Goal: Task Accomplishment & Management: Manage account settings

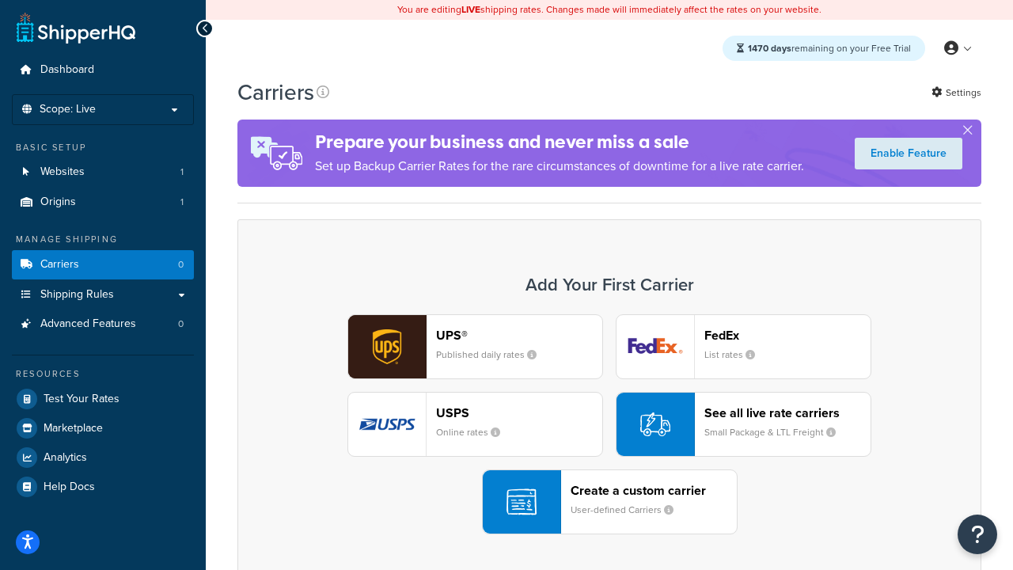
click at [609, 424] on div "UPS® Published daily rates FedEx List rates USPS Online rates See all live rate…" at bounding box center [609, 424] width 710 height 220
click at [787, 335] on header "FedEx" at bounding box center [787, 335] width 166 height 15
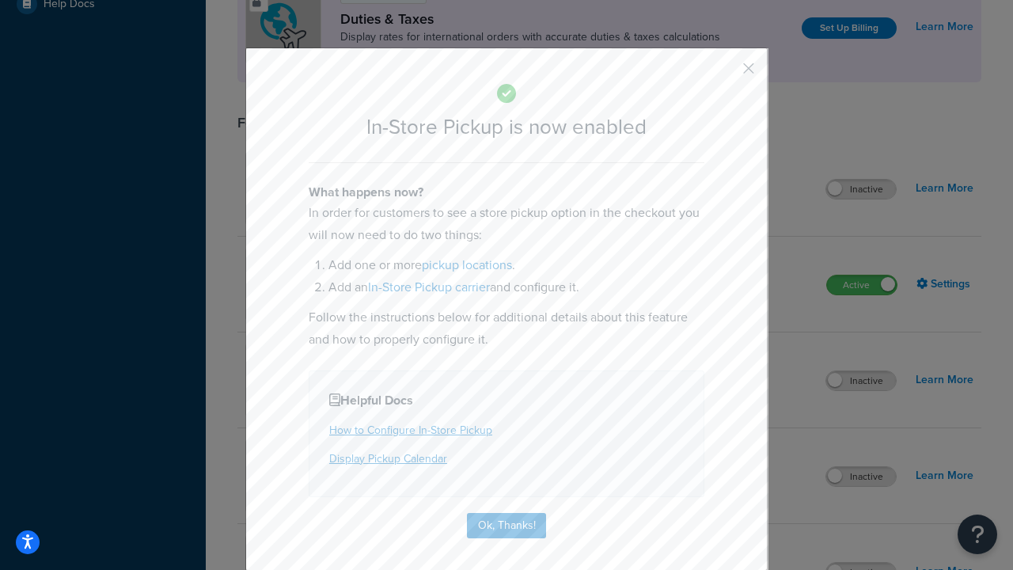
click at [725, 74] on button "button" at bounding box center [725, 74] width 4 height 4
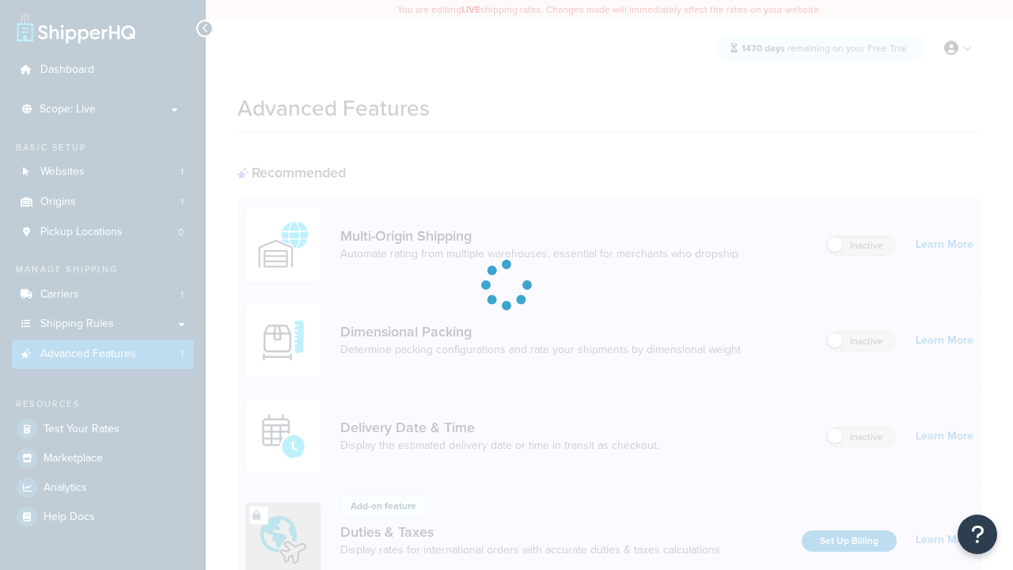
scroll to position [513, 0]
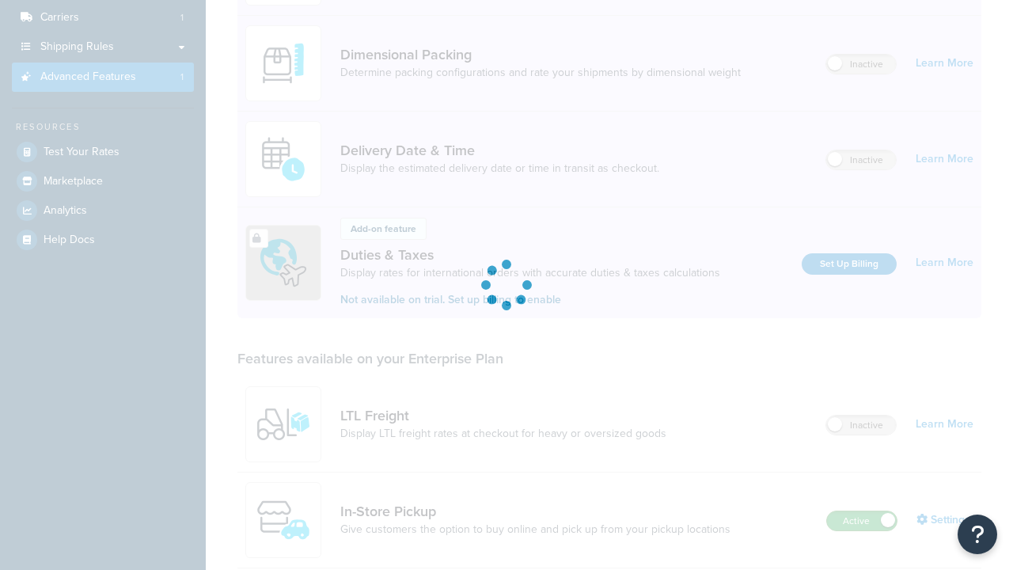
click at [862, 511] on label "Active" at bounding box center [862, 520] width 70 height 19
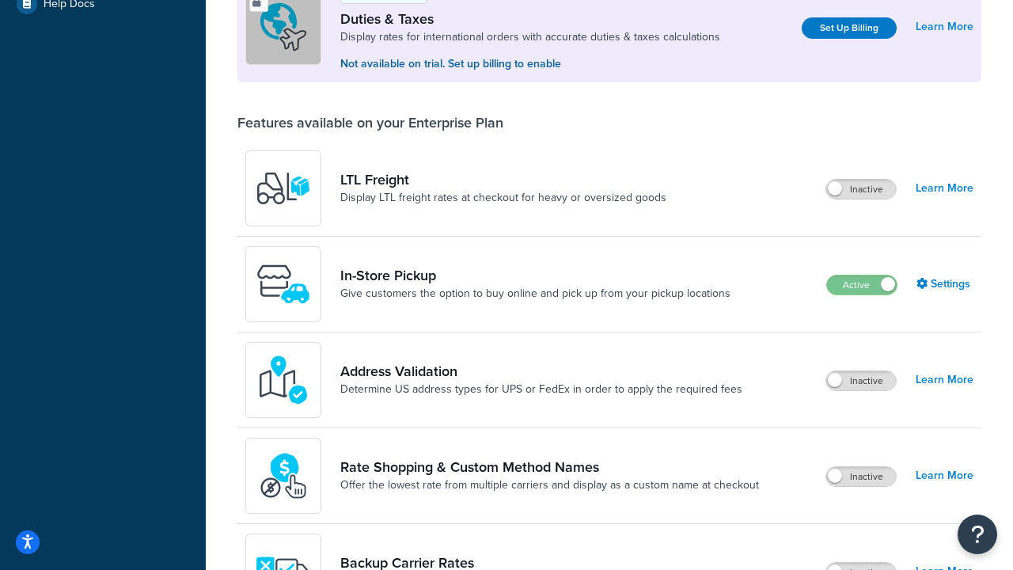
scroll to position [483, 0]
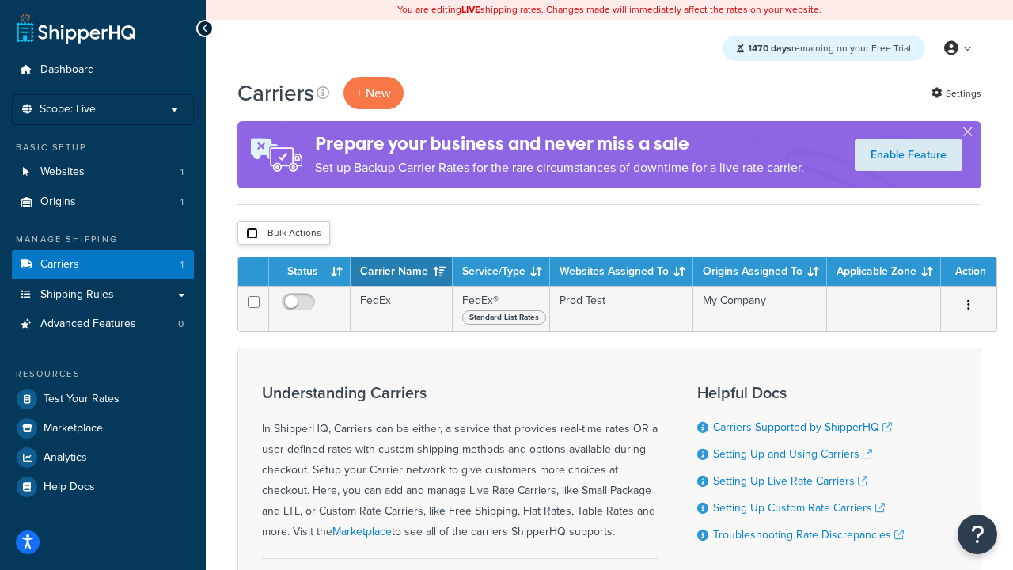
click at [252, 233] on input "checkbox" at bounding box center [252, 233] width 12 height 12
checkbox input "true"
click at [0, 0] on button "Delete" at bounding box center [0, 0] width 0 height 0
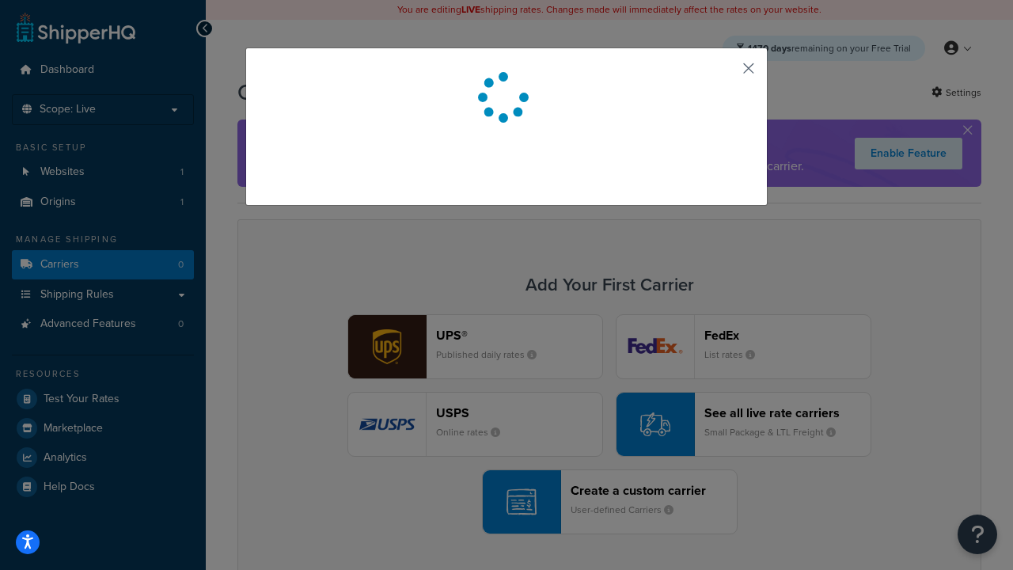
click at [725, 74] on button "button" at bounding box center [725, 74] width 4 height 4
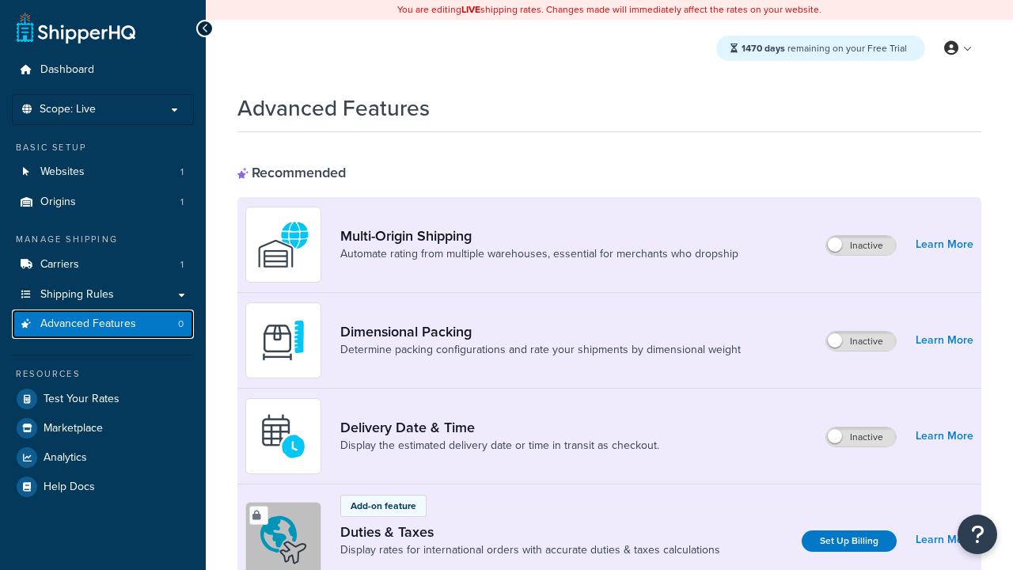
click at [103, 324] on span "Advanced Features" at bounding box center [88, 323] width 96 height 13
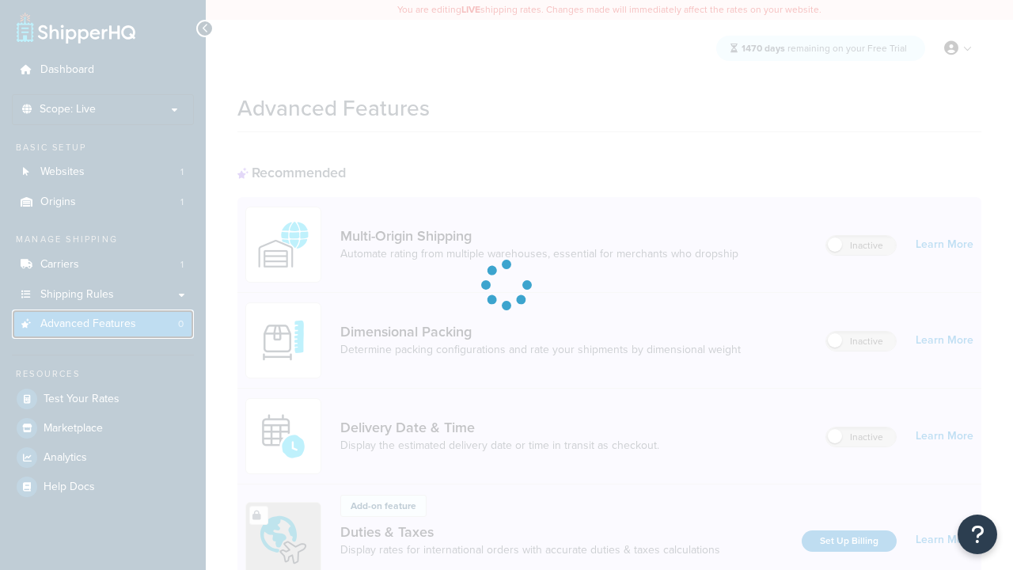
scroll to position [429, 0]
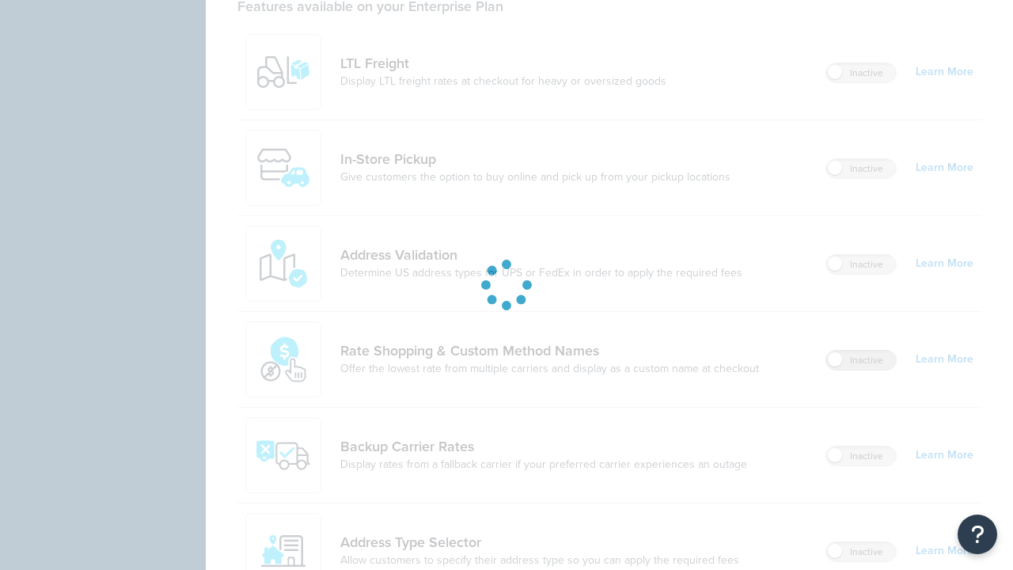
click at [861, 369] on label "Inactive" at bounding box center [861, 359] width 70 height 19
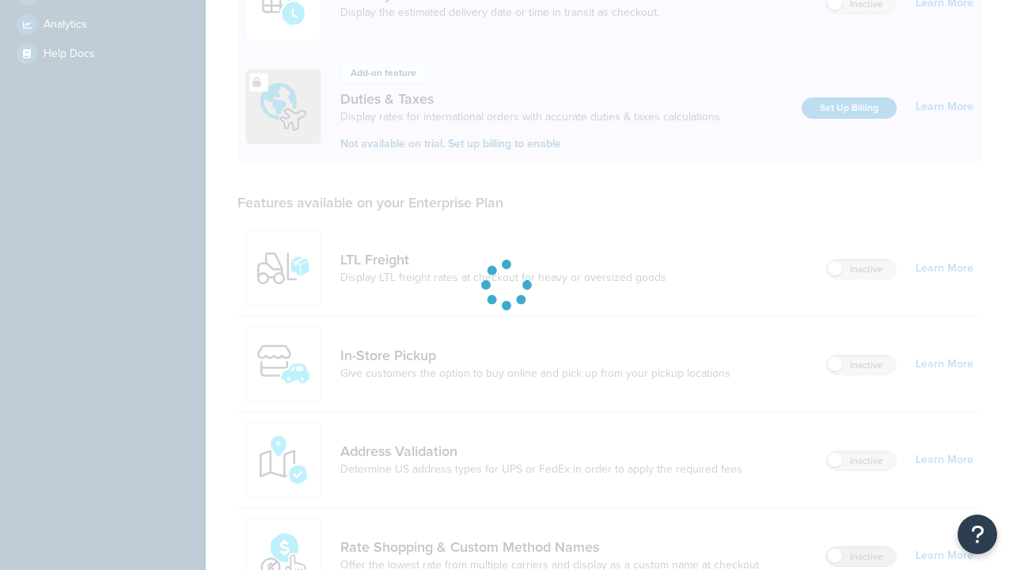
scroll to position [0, 0]
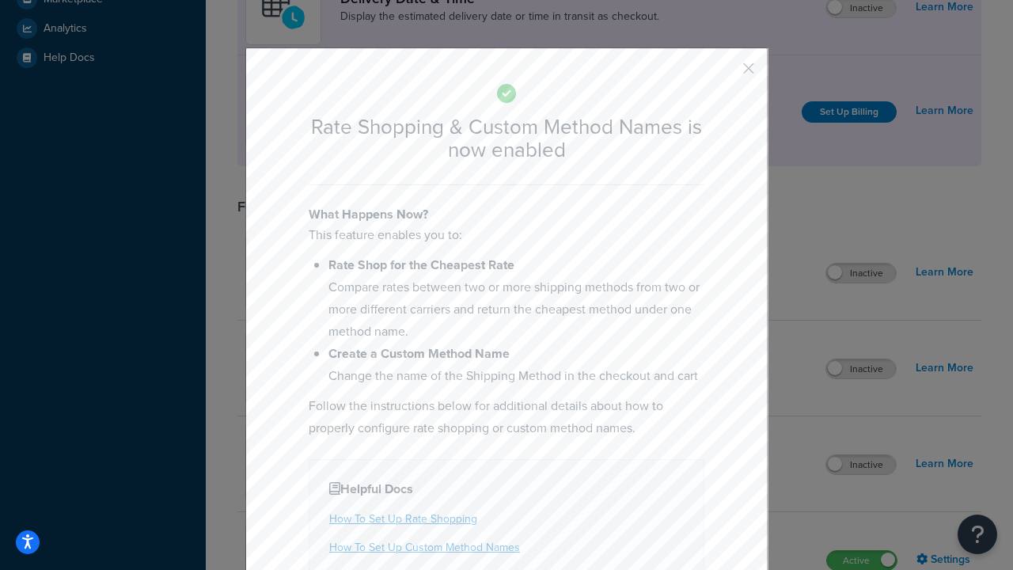
click at [725, 74] on button "button" at bounding box center [725, 74] width 4 height 4
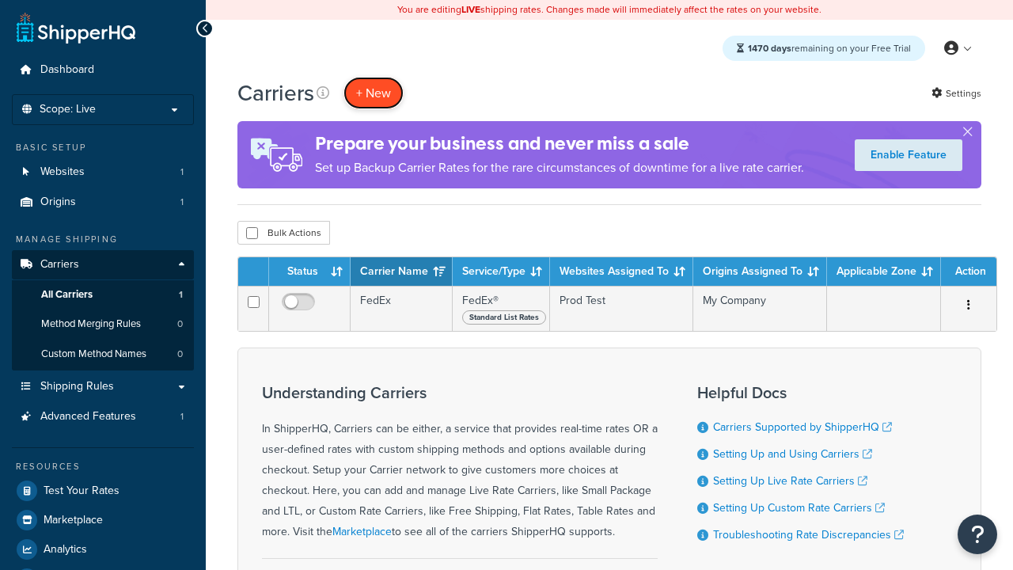
click at [373, 93] on button "+ New" at bounding box center [373, 93] width 60 height 32
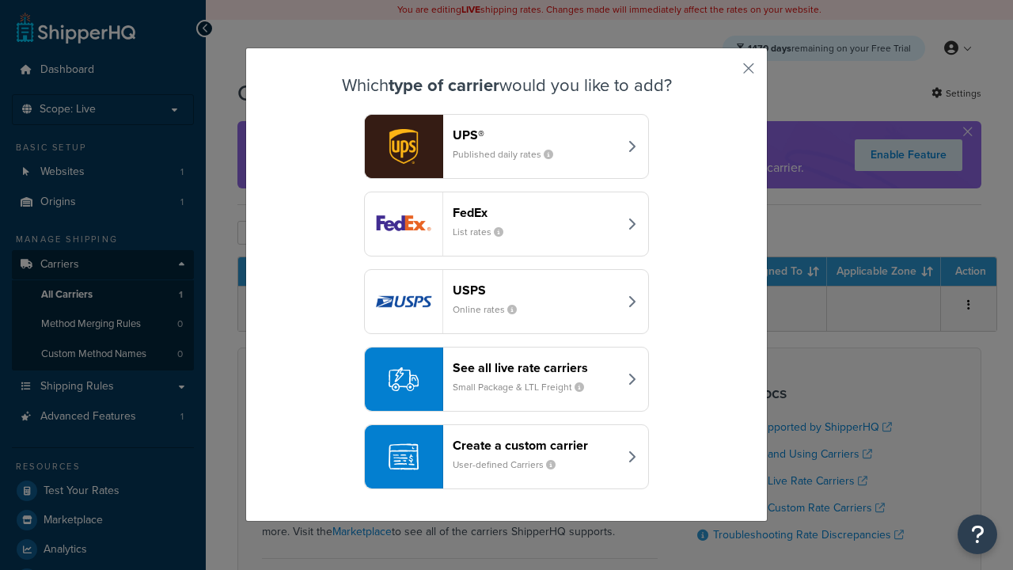
click at [506, 379] on div "See all live rate carriers Small Package & LTL Freight" at bounding box center [535, 379] width 165 height 38
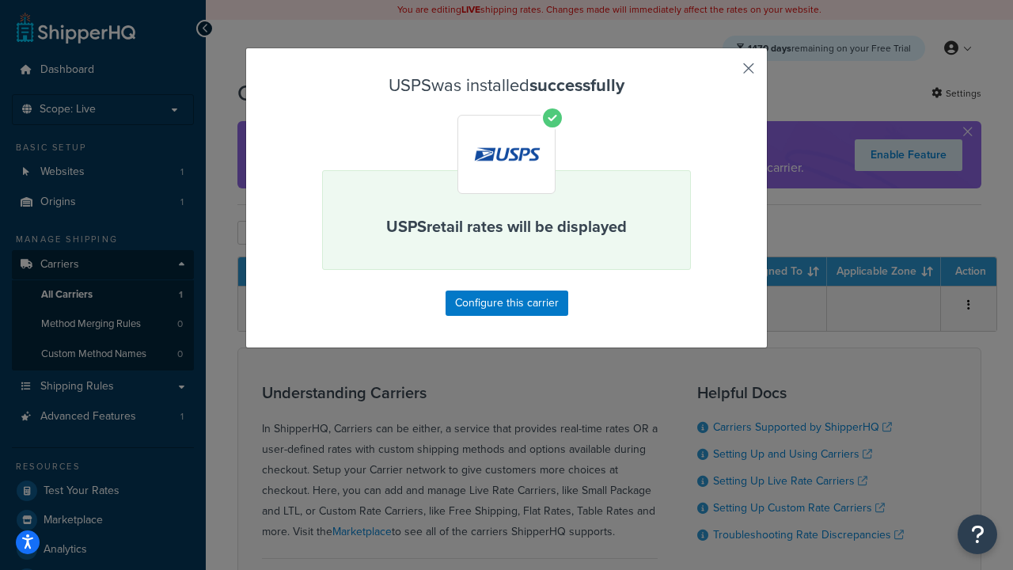
click at [725, 74] on button "button" at bounding box center [725, 74] width 4 height 4
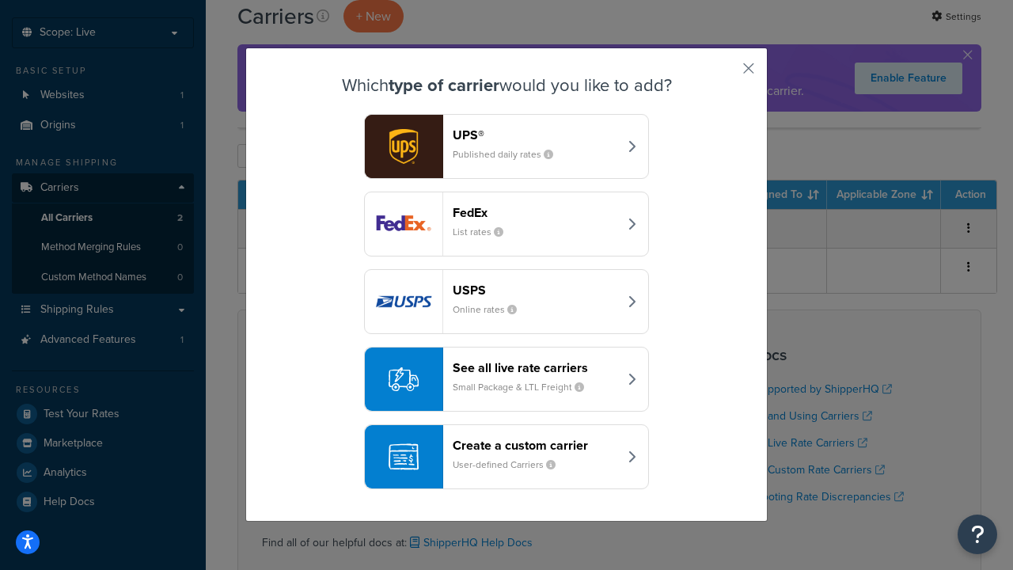
click at [506, 379] on div "See all live rate carriers Small Package & LTL Freight" at bounding box center [535, 379] width 165 height 38
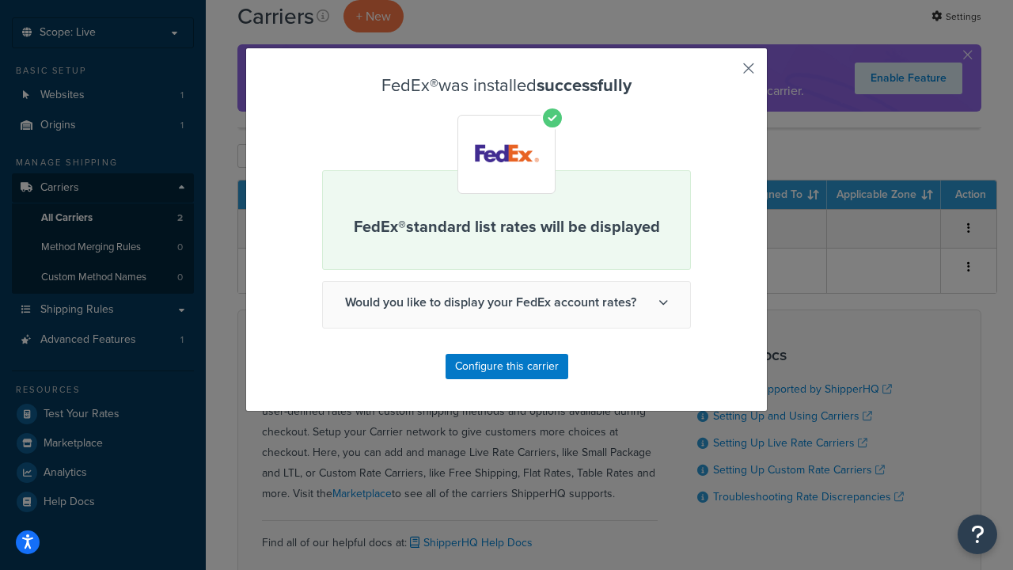
click at [725, 74] on button "button" at bounding box center [725, 74] width 4 height 4
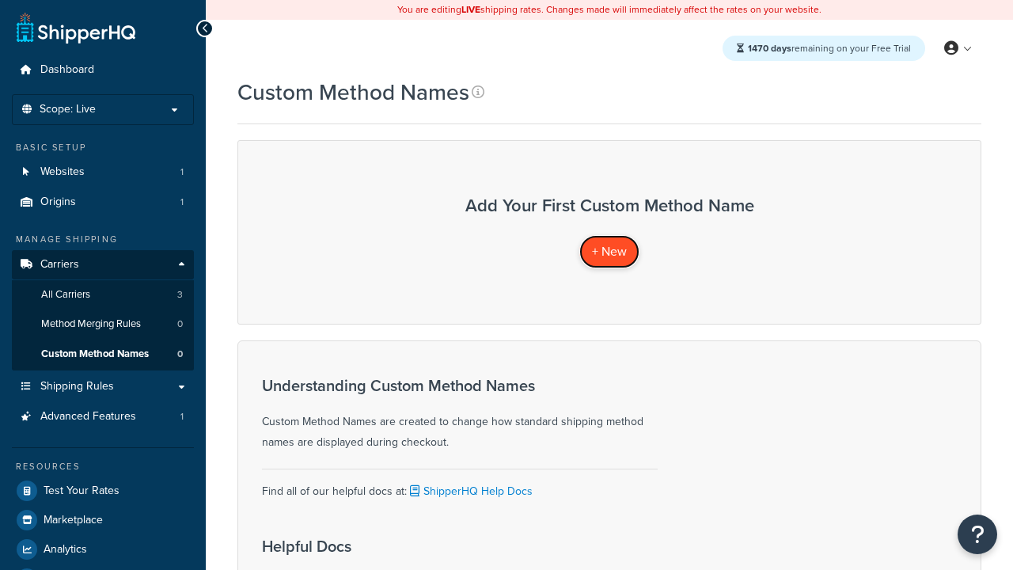
click at [609, 251] on span "+ New" at bounding box center [609, 251] width 35 height 18
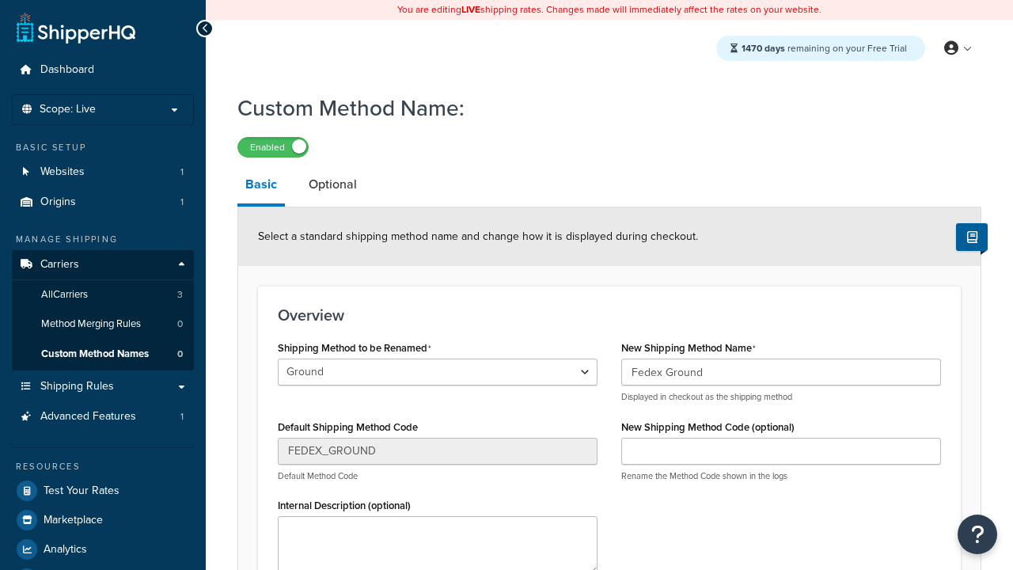
type input "Fedex Ground"
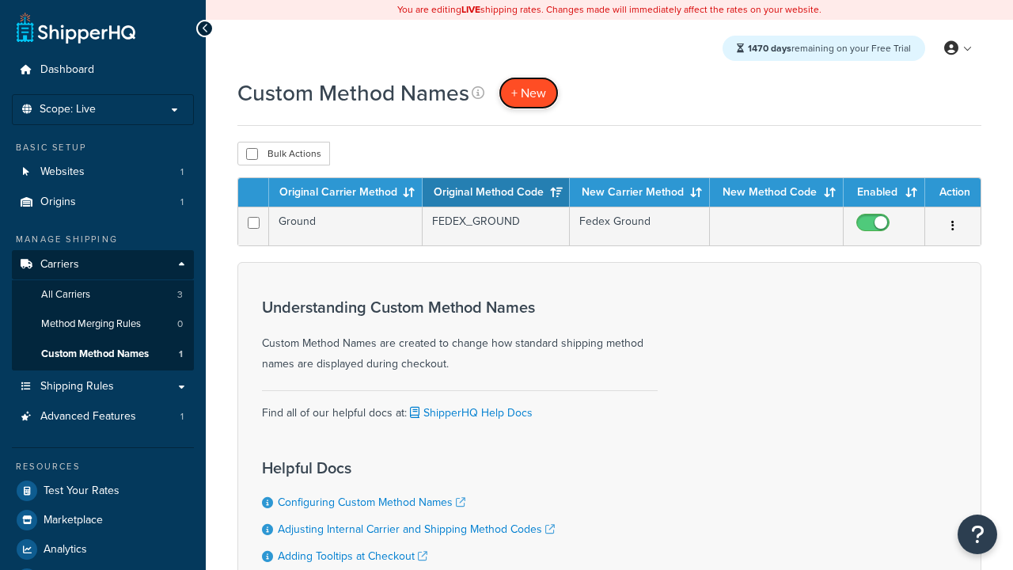
click at [528, 93] on span "+ New" at bounding box center [528, 93] width 35 height 18
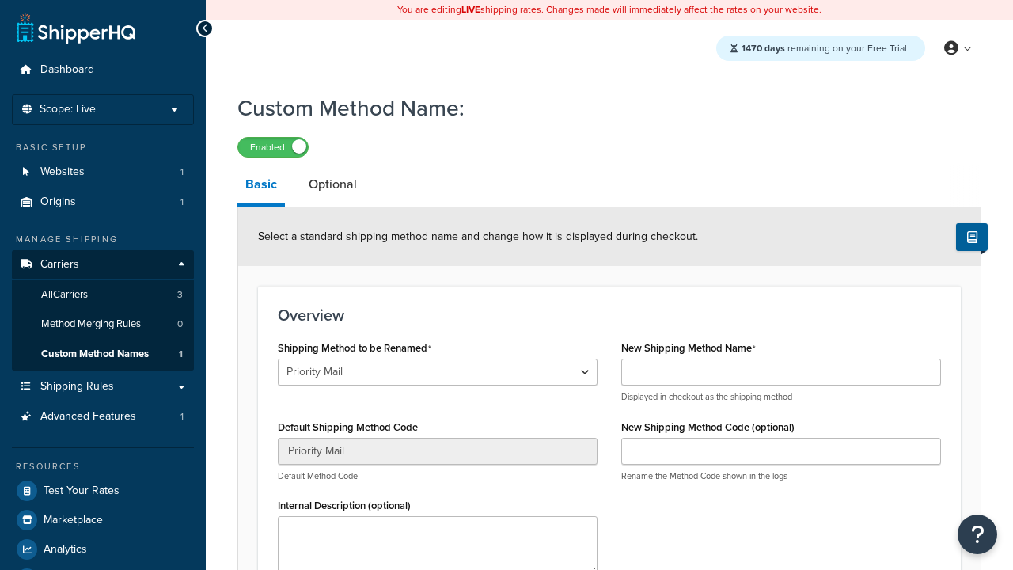
select select "734420"
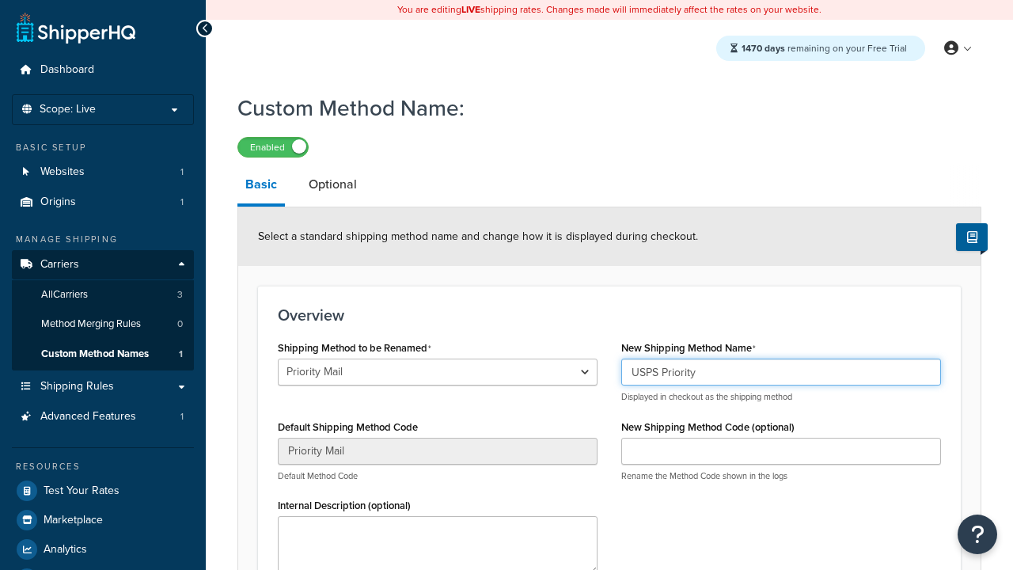
type input "USPS Priority"
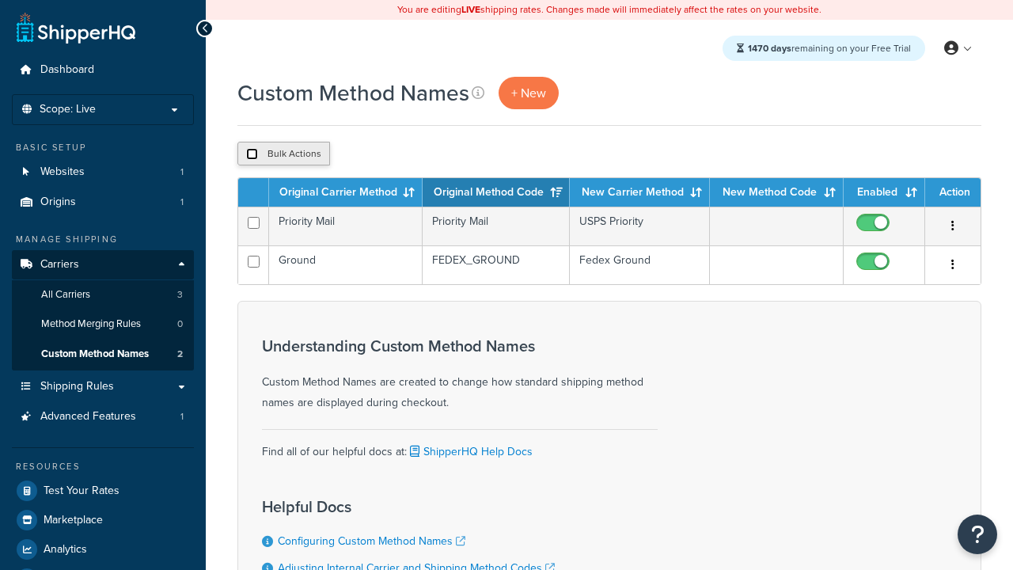
click at [252, 154] on input "checkbox" at bounding box center [252, 154] width 12 height 12
checkbox input "true"
click at [0, 0] on button "Duplicate" at bounding box center [0, 0] width 0 height 0
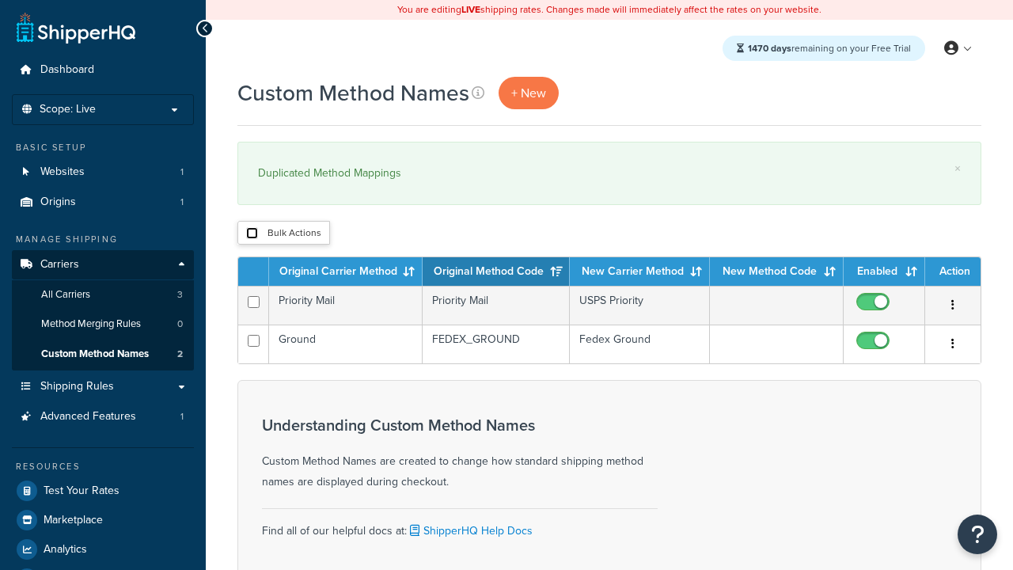
click at [252, 233] on input "checkbox" at bounding box center [252, 233] width 12 height 12
checkbox input "true"
click at [0, 0] on button "Delete" at bounding box center [0, 0] width 0 height 0
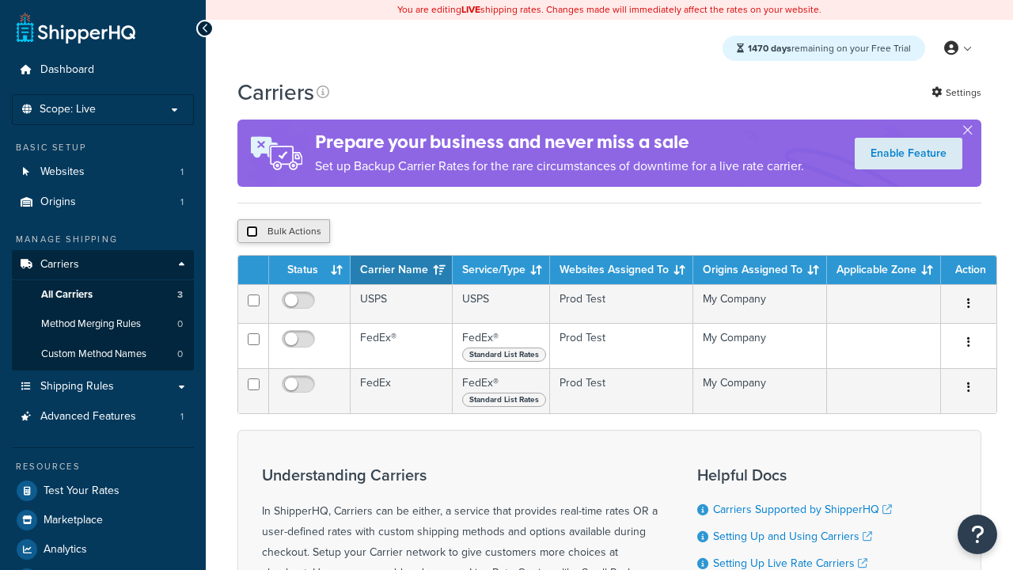
click at [252, 233] on input "checkbox" at bounding box center [252, 231] width 12 height 12
checkbox input "true"
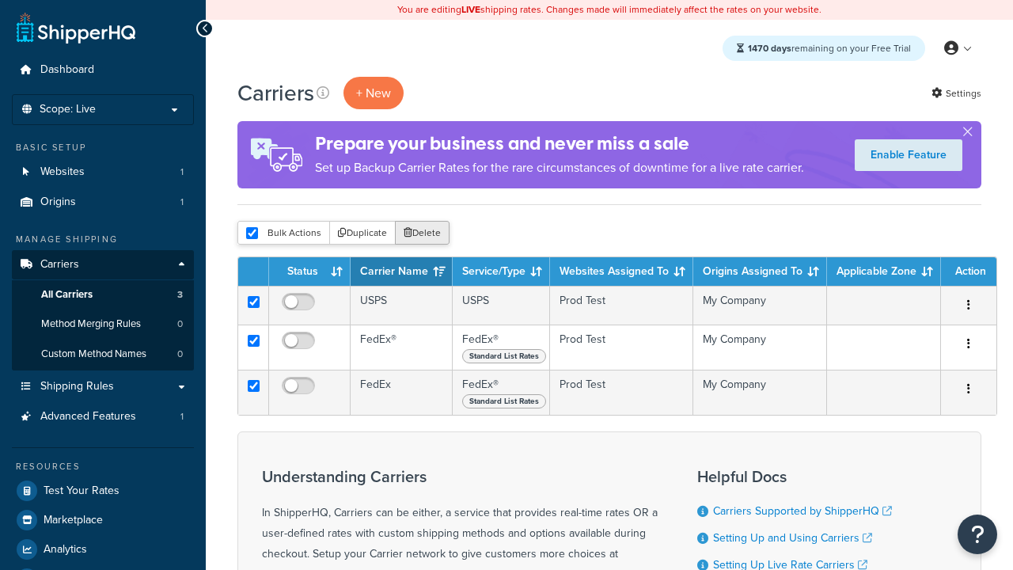
click at [426, 233] on button "Delete" at bounding box center [422, 233] width 55 height 24
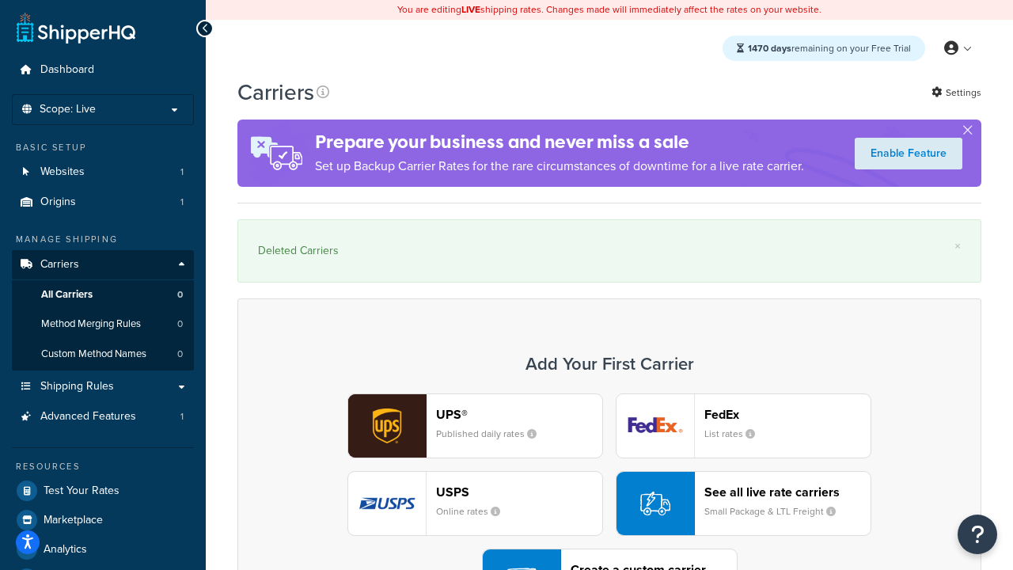
click at [609, 460] on div "UPS® Published daily rates FedEx List rates USPS Online rates See all live rate…" at bounding box center [609, 503] width 710 height 220
click at [609, 562] on div "Create a custom carrier User-defined Carriers" at bounding box center [653, 581] width 166 height 38
